Goal: Task Accomplishment & Management: Manage account settings

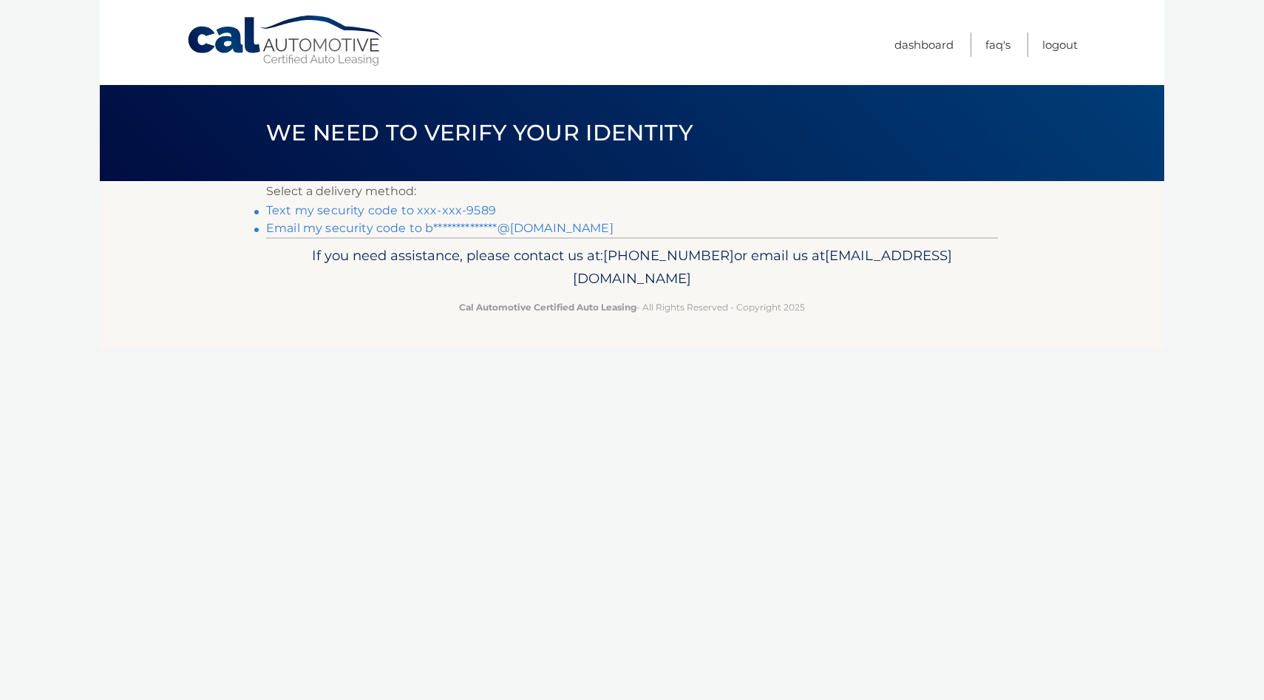
click at [471, 207] on link "Text my security code to xxx-xxx-9589" at bounding box center [381, 210] width 230 height 14
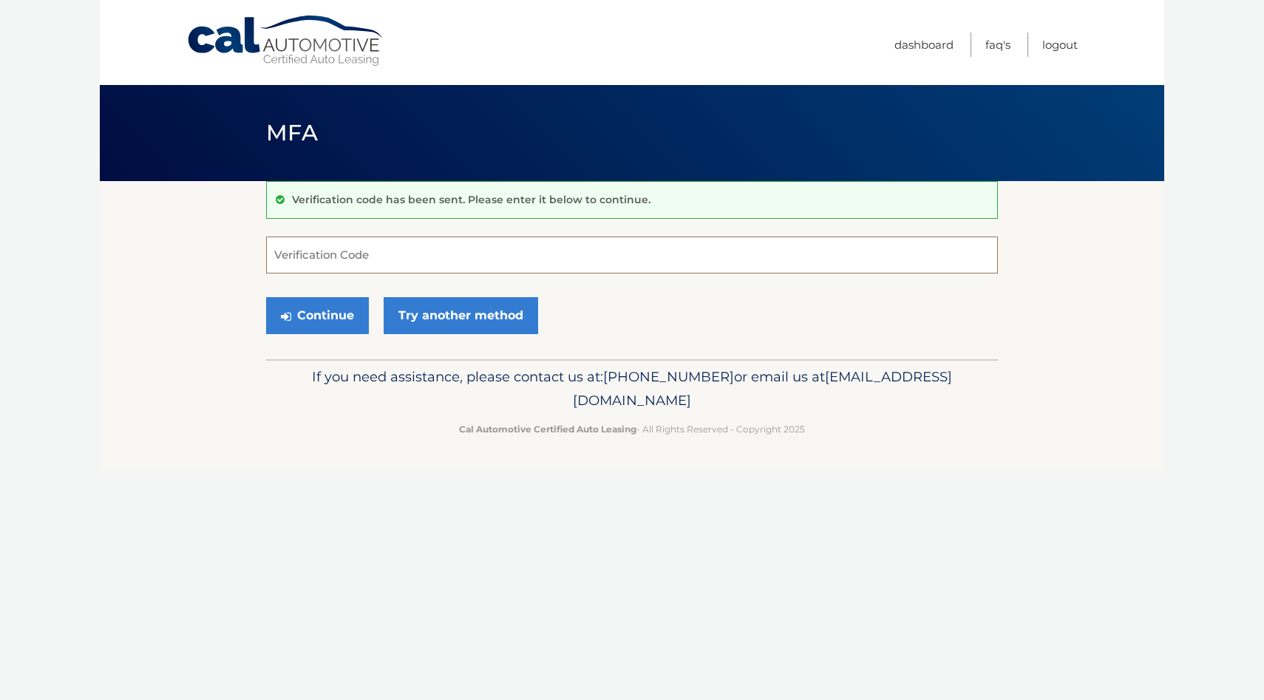
click at [416, 262] on input "Verification Code" at bounding box center [632, 254] width 732 height 37
click at [472, 253] on input "Verification Code" at bounding box center [632, 254] width 732 height 37
type input "690752"
click at [345, 313] on button "Continue" at bounding box center [317, 315] width 103 height 37
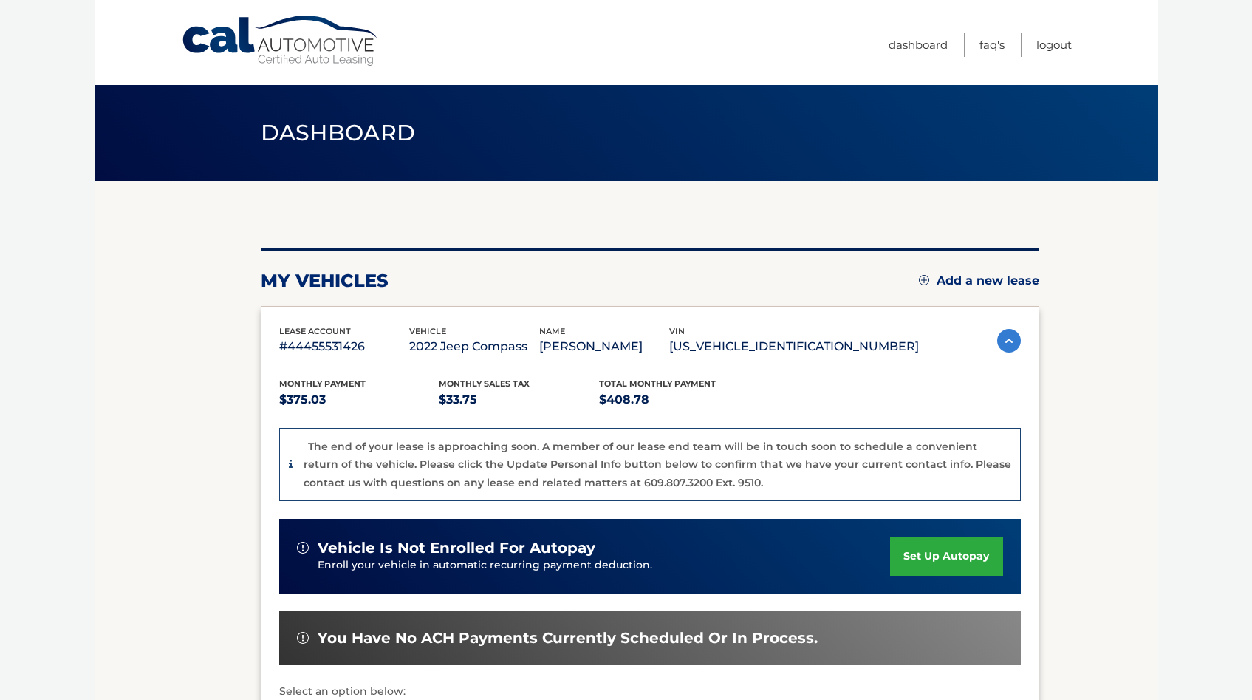
scroll to position [286, 0]
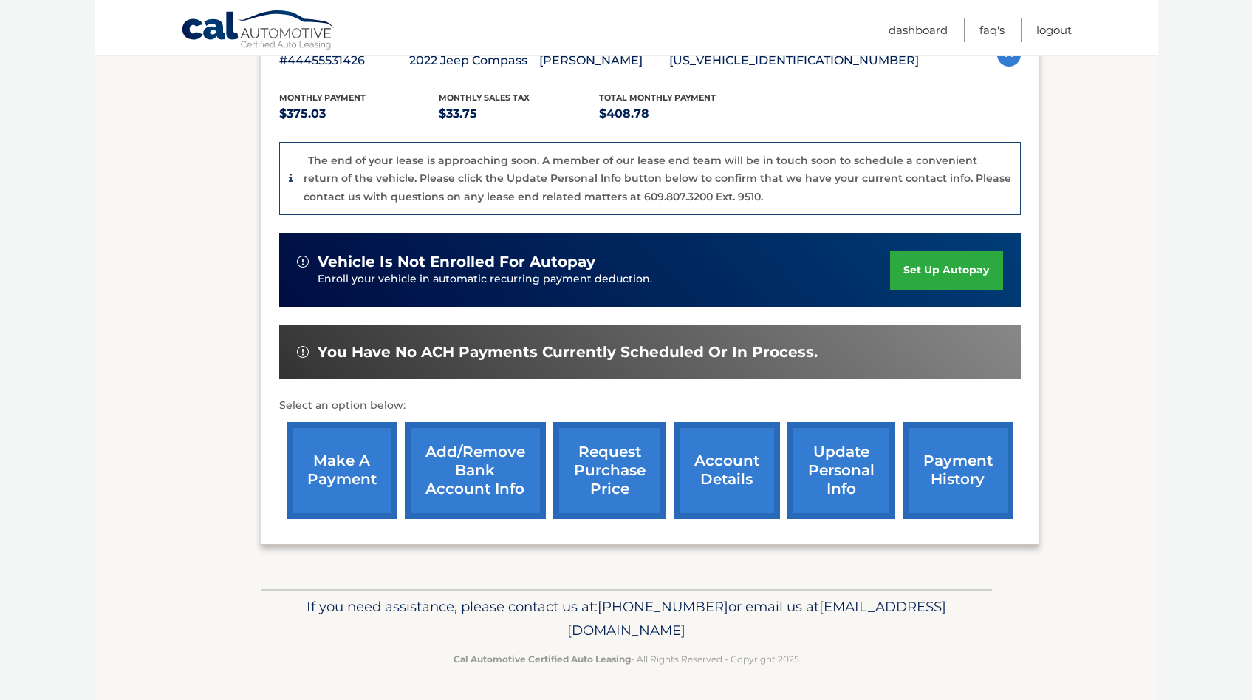
click at [338, 461] on link "make a payment" at bounding box center [342, 470] width 111 height 97
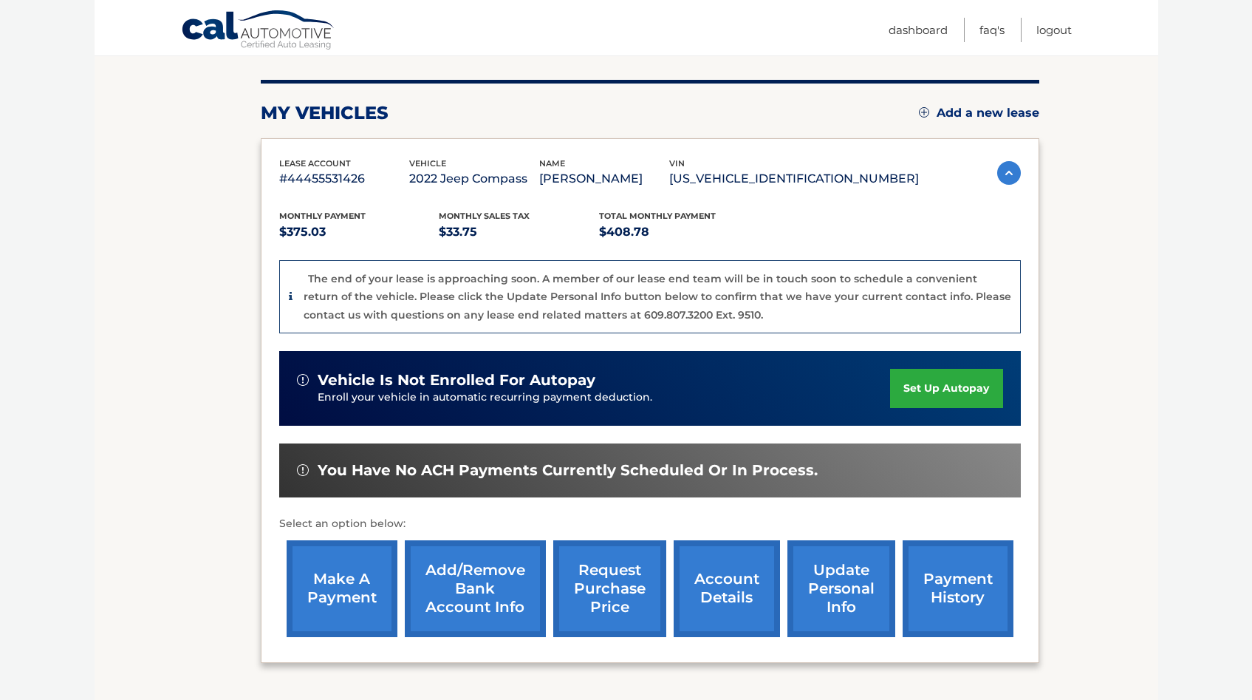
scroll to position [174, 0]
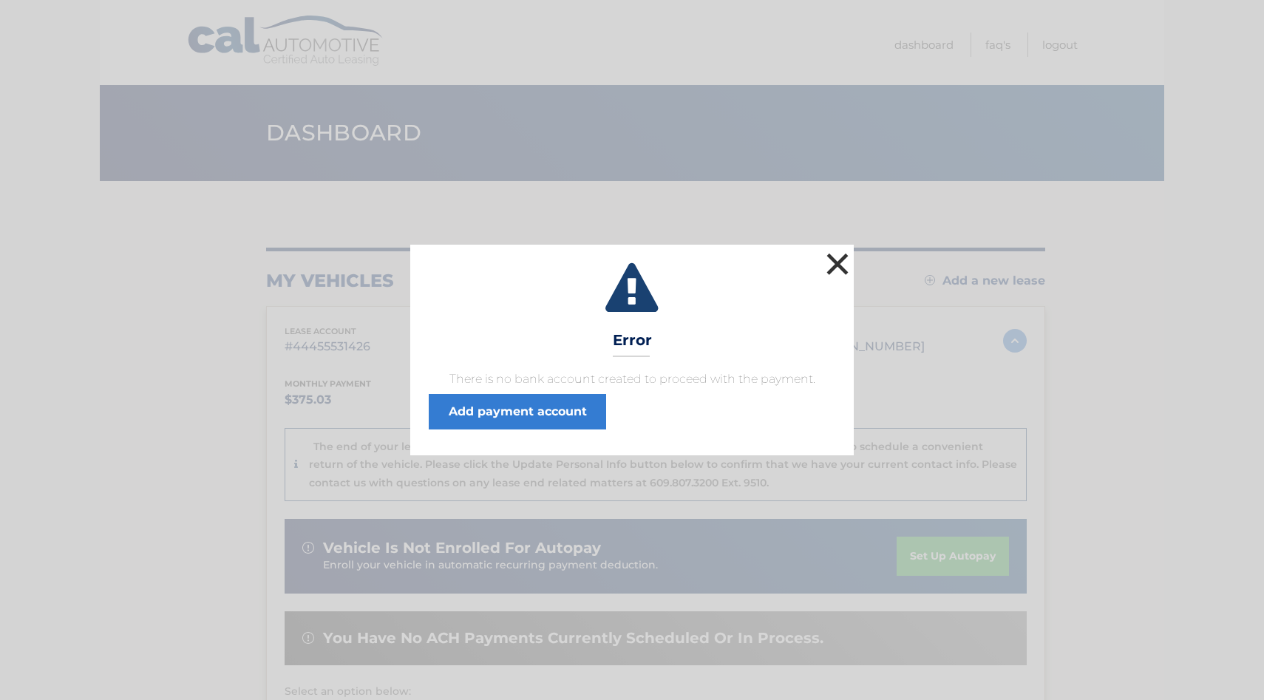
click at [834, 259] on button "×" at bounding box center [837, 264] width 30 height 30
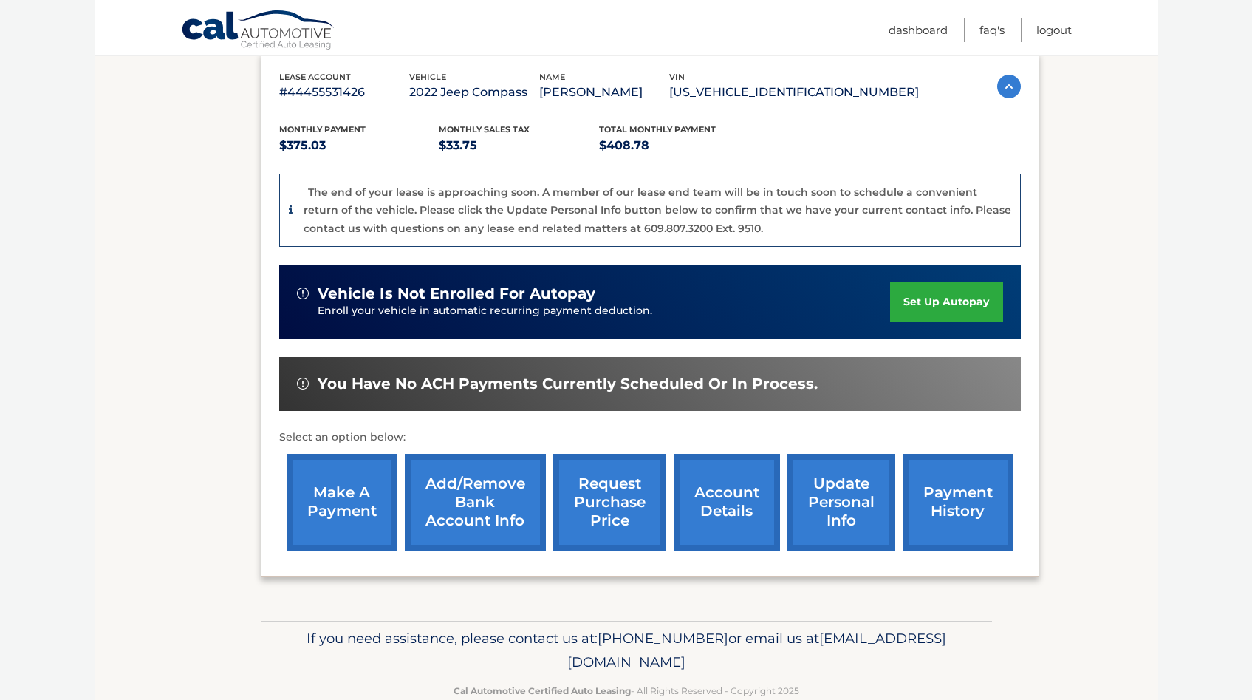
scroll to position [286, 0]
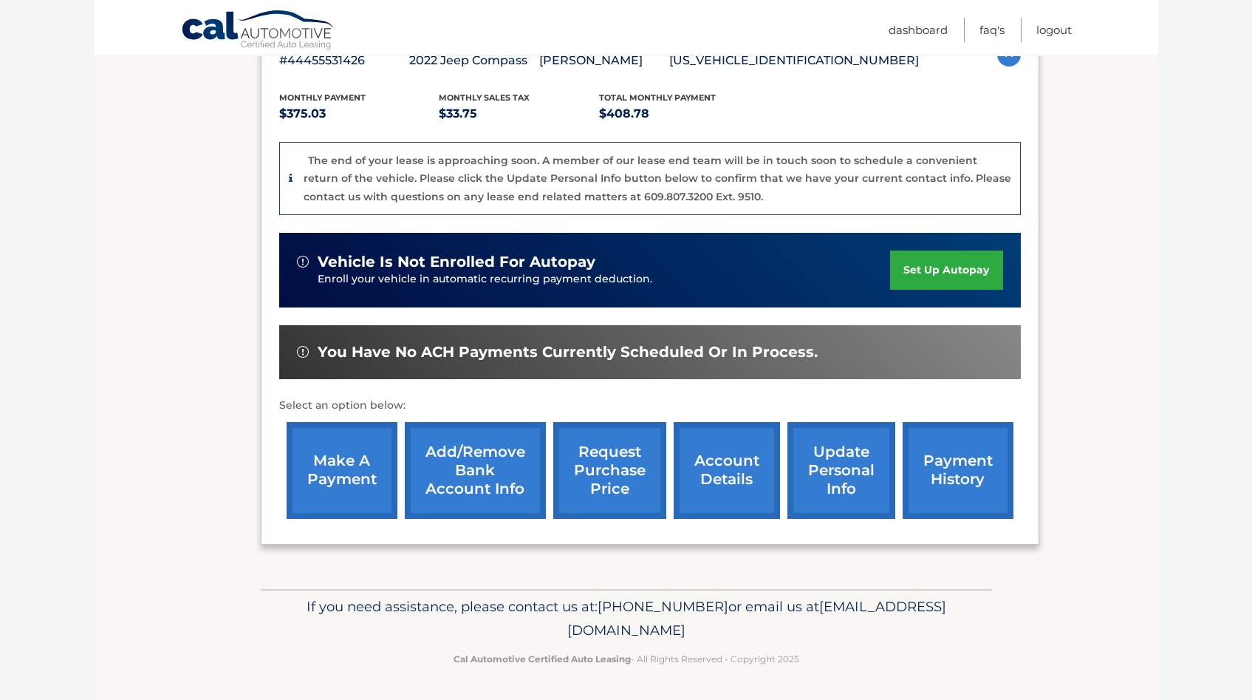
click at [941, 448] on link "payment history" at bounding box center [958, 470] width 111 height 97
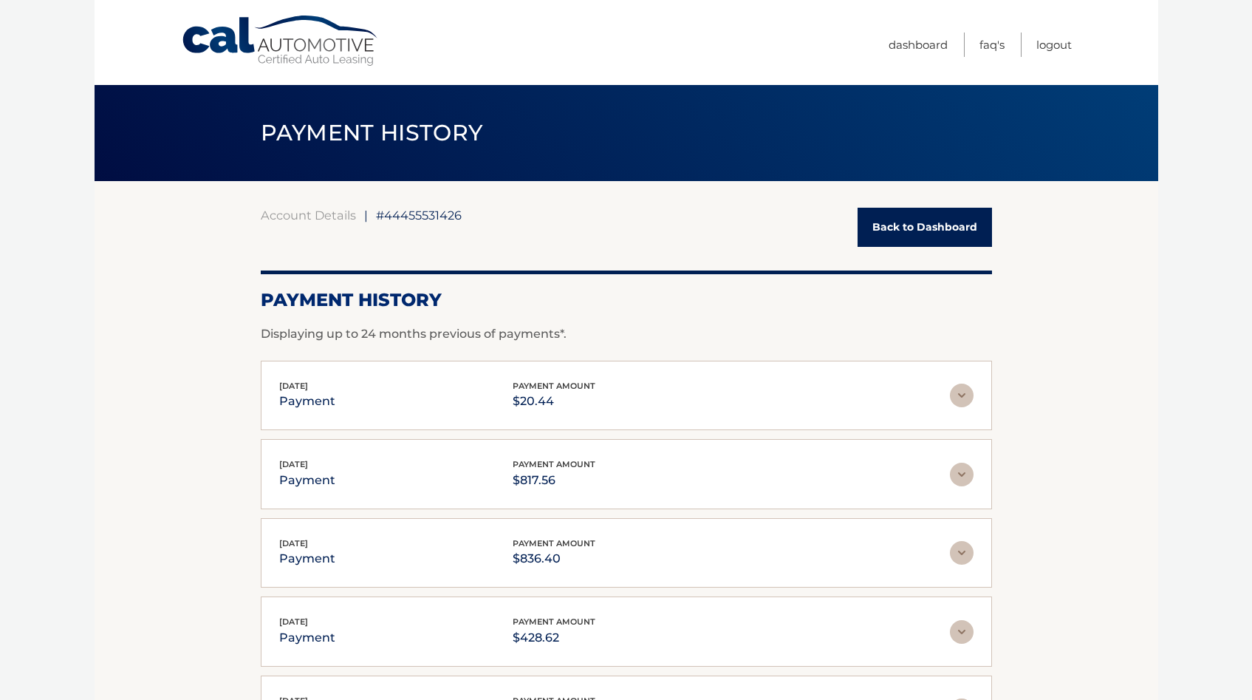
click at [237, 47] on link "Cal Automotive" at bounding box center [281, 41] width 200 height 52
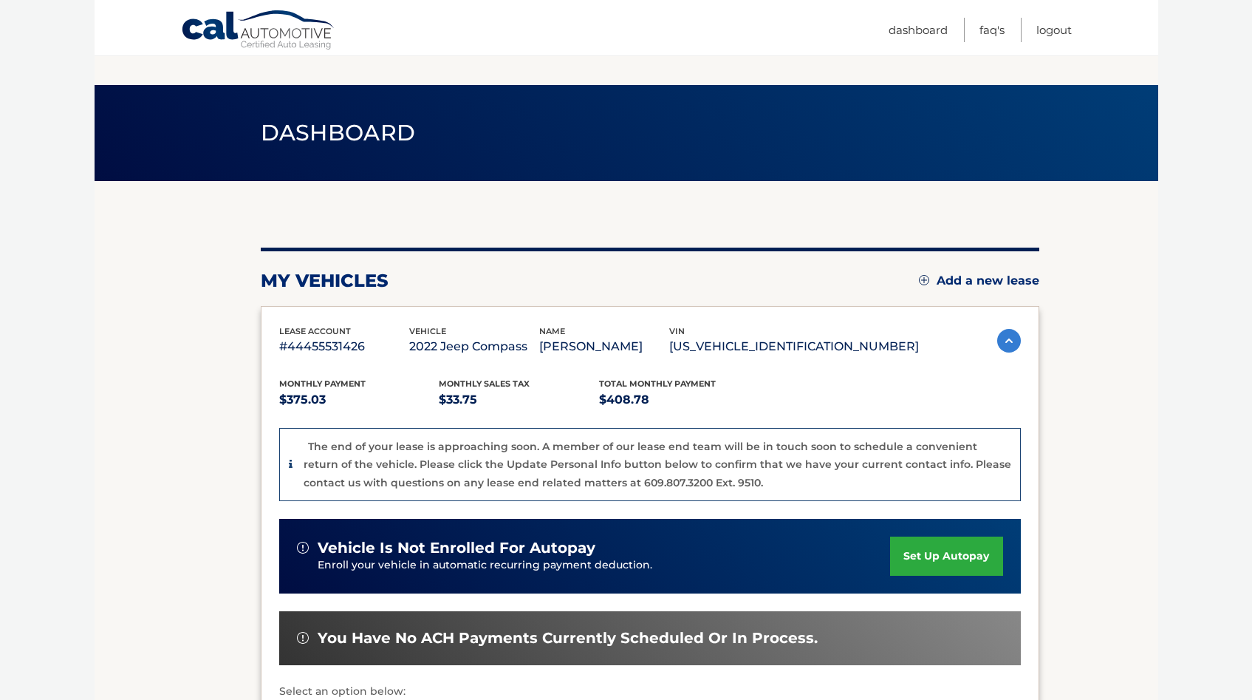
scroll to position [286, 0]
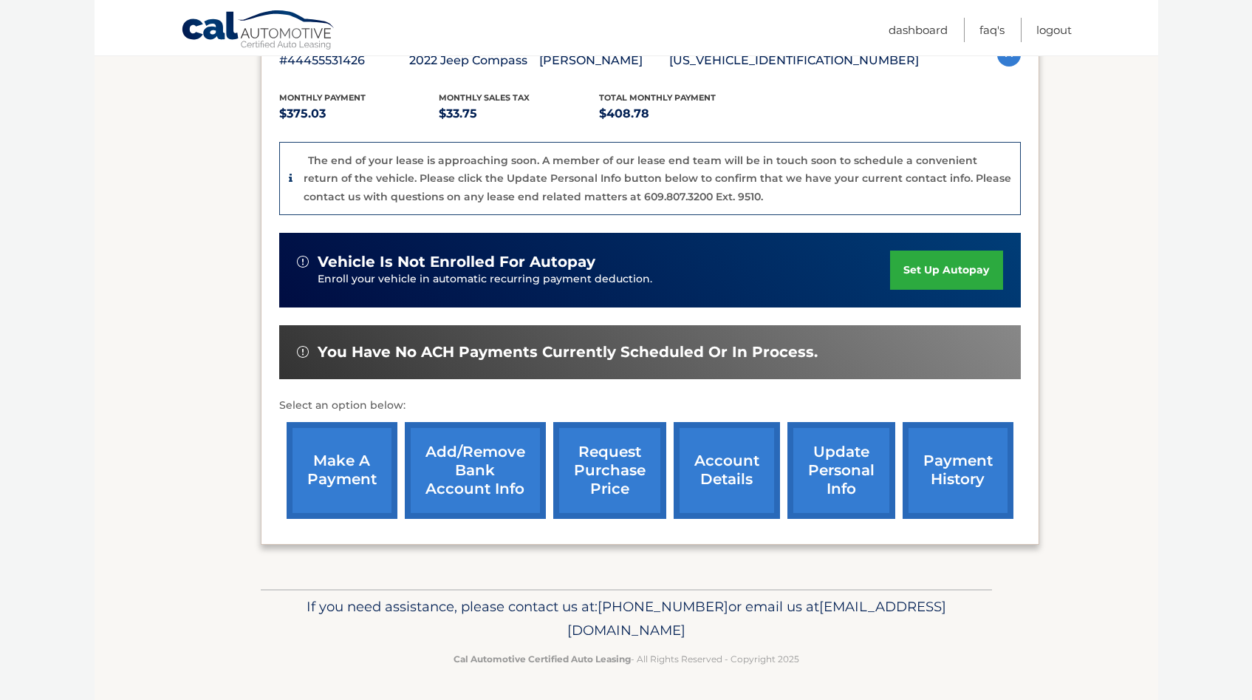
click at [740, 474] on link "account details" at bounding box center [727, 470] width 106 height 97
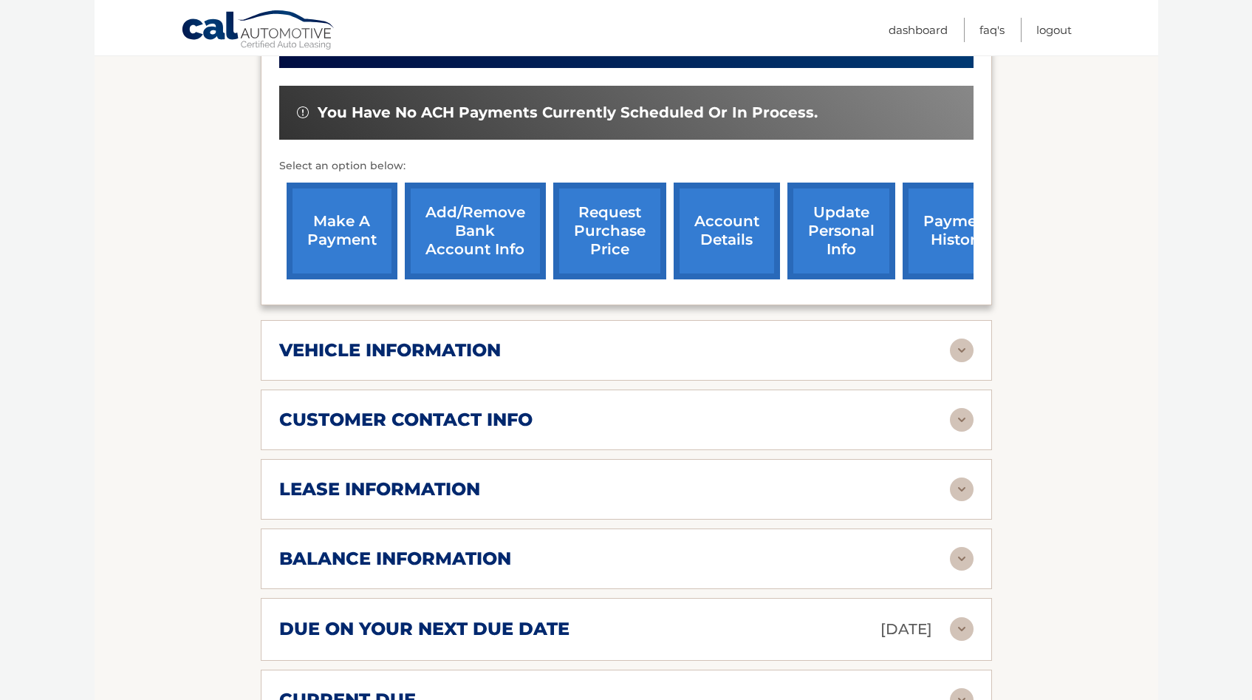
scroll to position [492, 0]
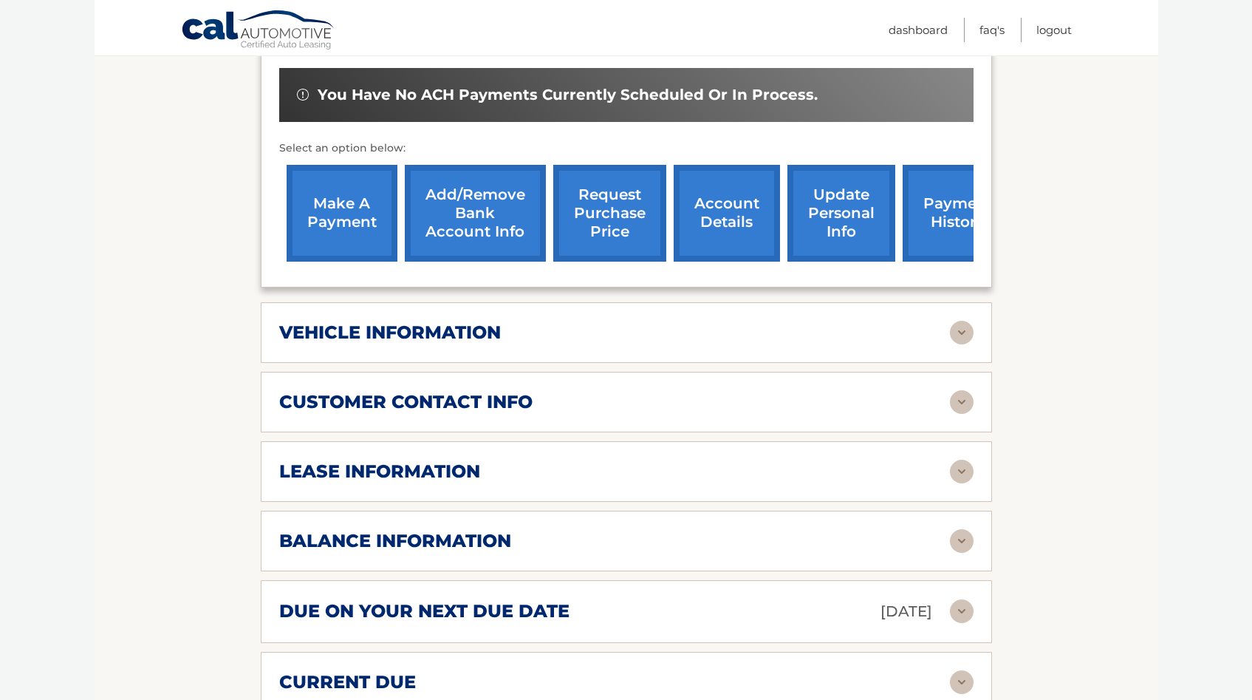
click at [507, 460] on div "lease information" at bounding box center [626, 472] width 695 height 24
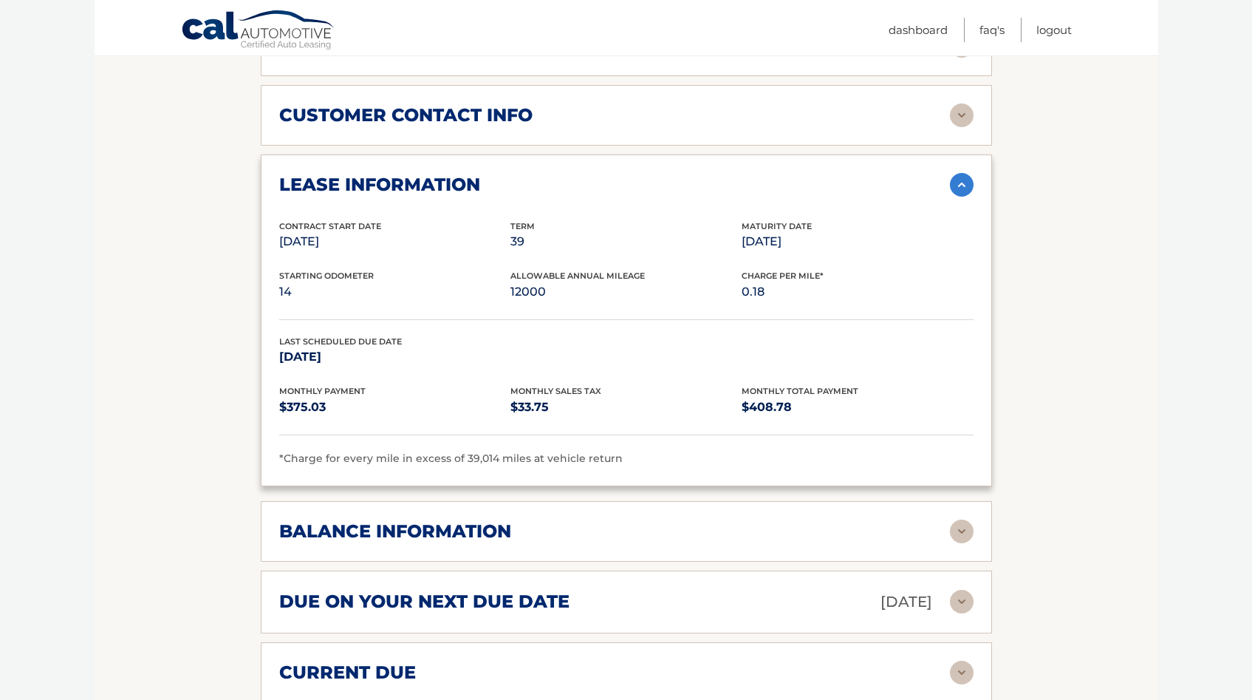
scroll to position [781, 0]
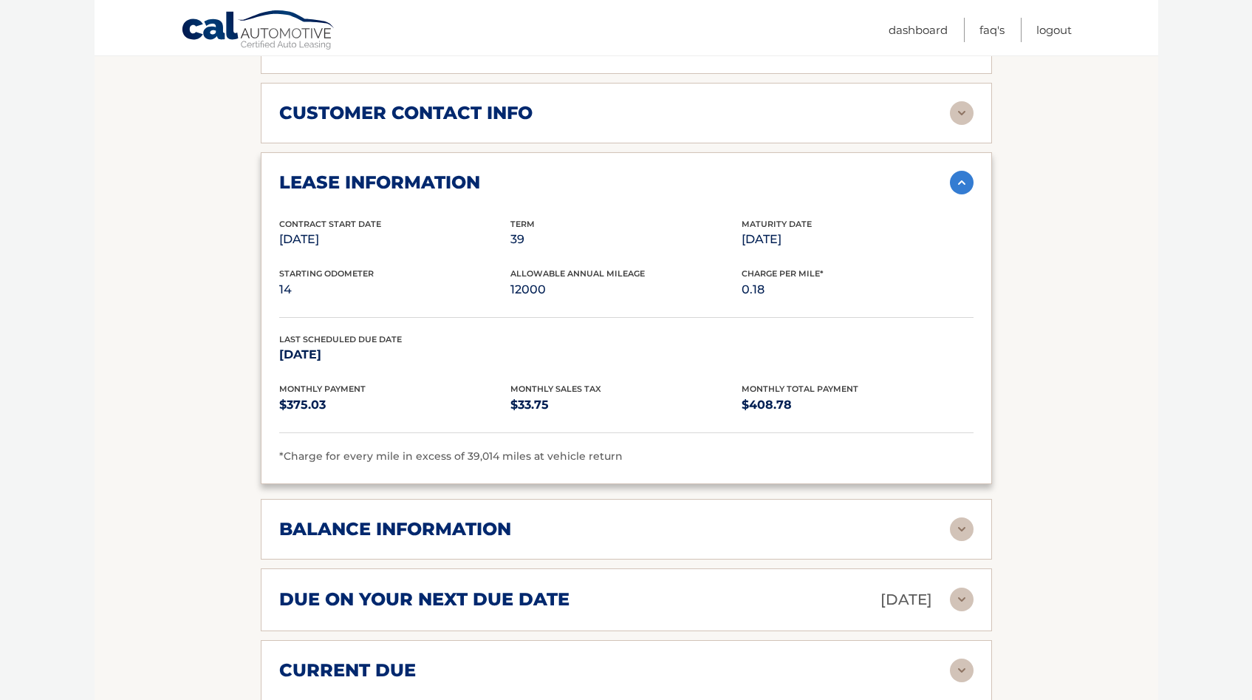
click at [633, 587] on div "due on your next due date [DATE]" at bounding box center [614, 600] width 671 height 26
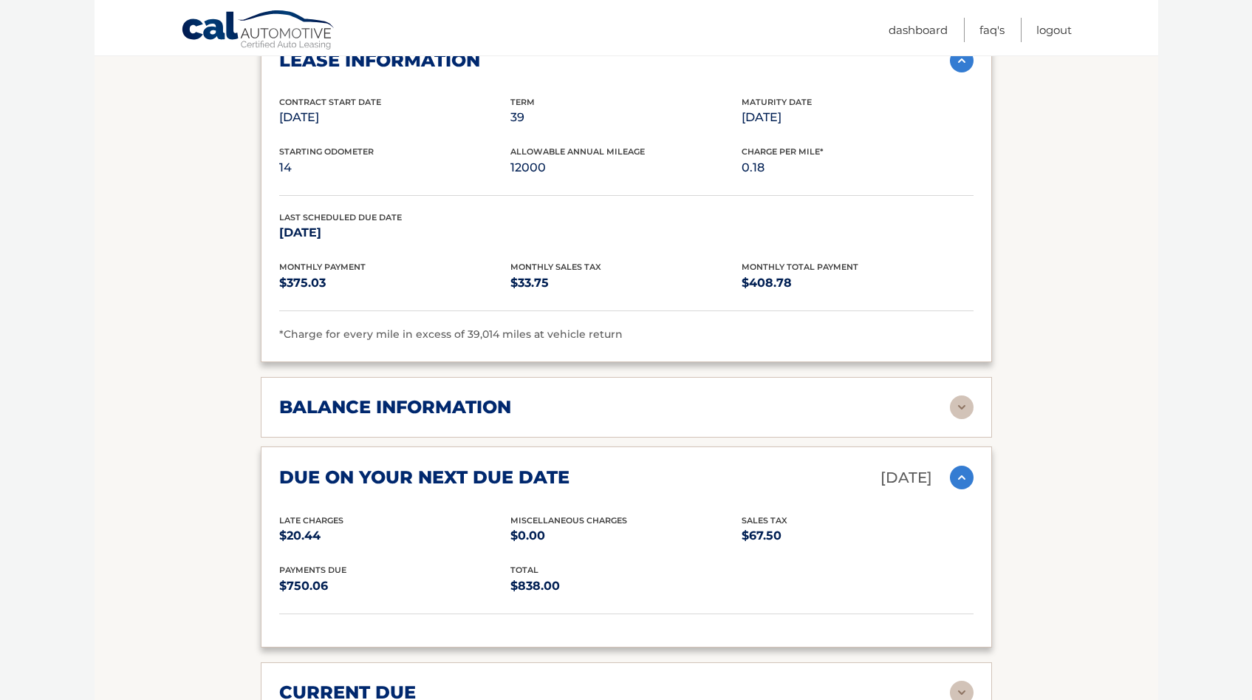
scroll to position [904, 0]
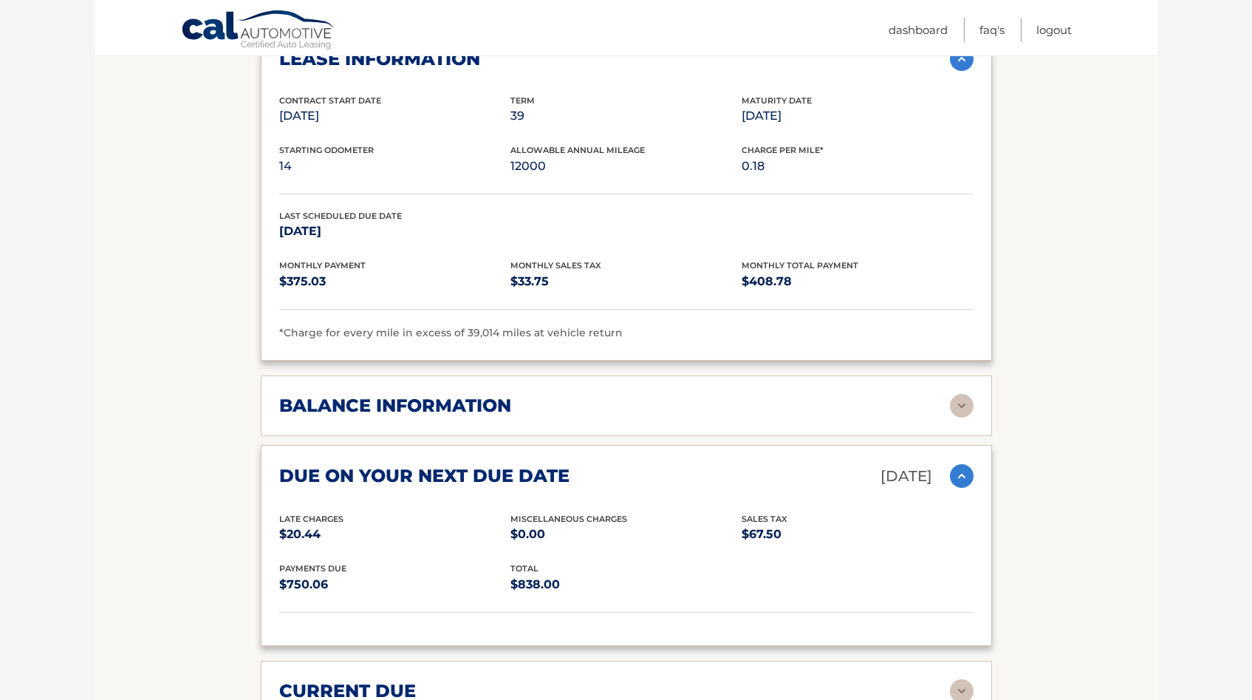
click at [958, 464] on img at bounding box center [962, 476] width 24 height 24
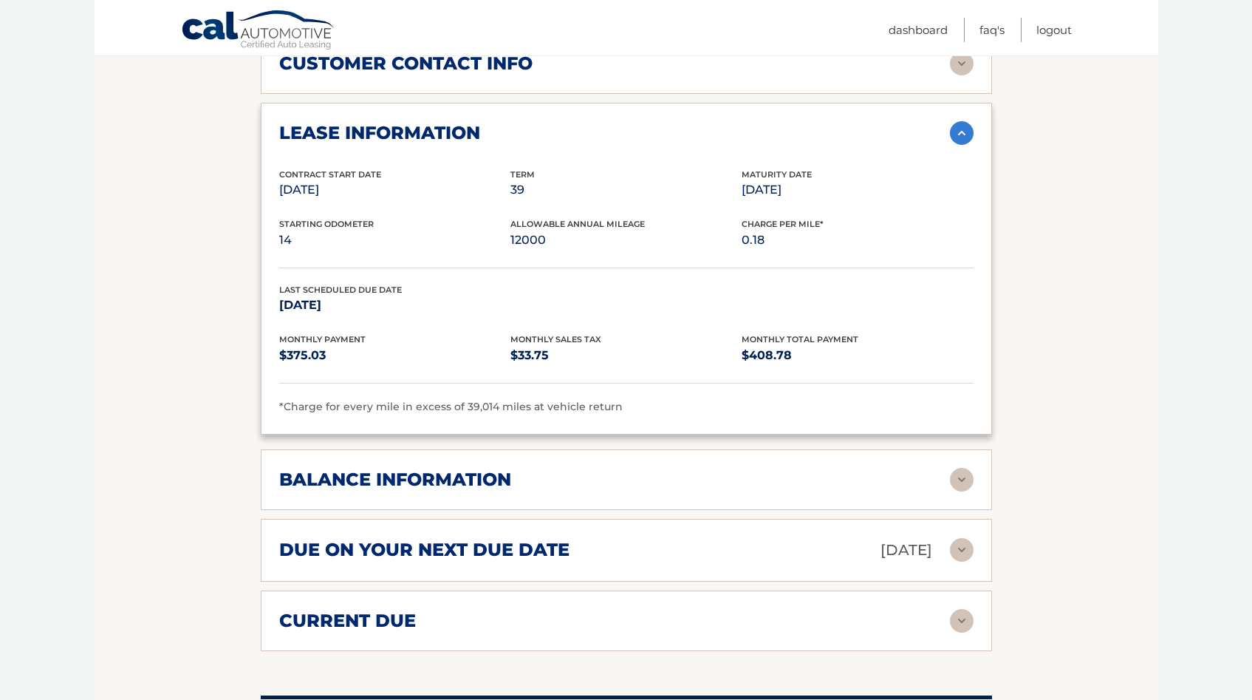
scroll to position [821, 0]
